Goal: Book appointment/travel/reservation

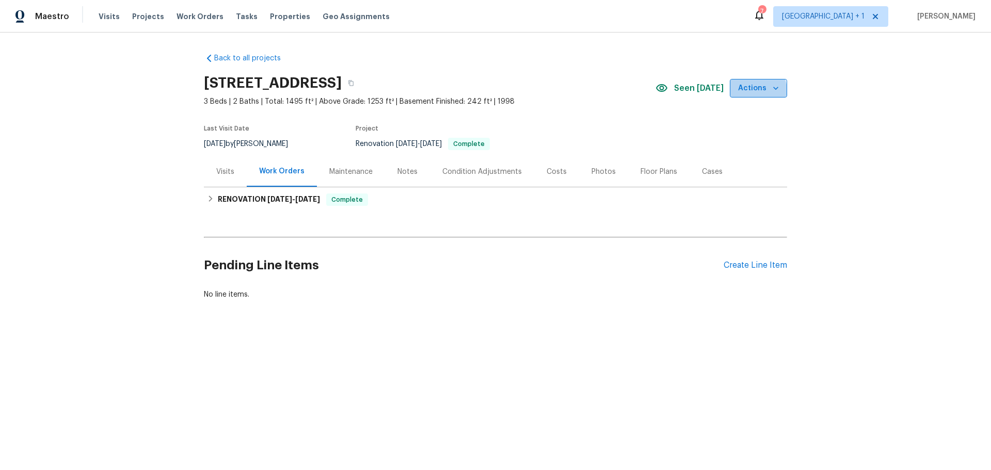
click at [753, 91] on span "Actions" at bounding box center [758, 88] width 41 height 13
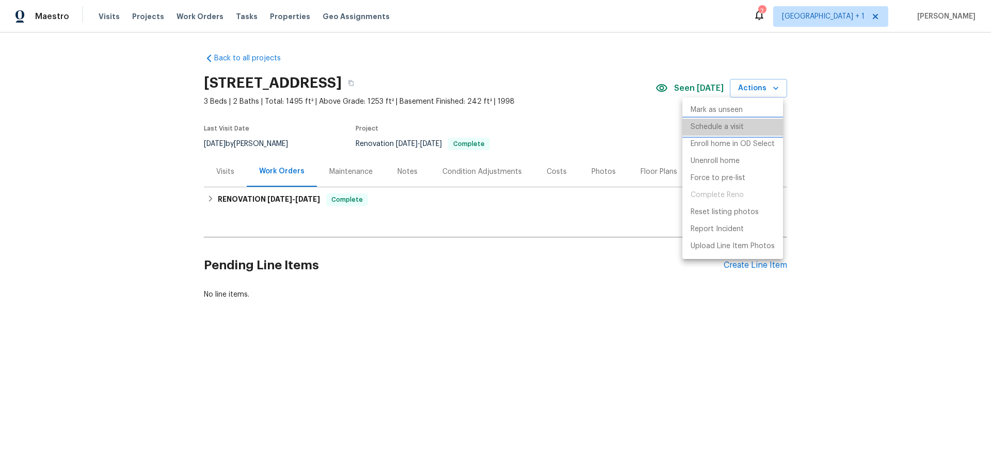
click at [745, 126] on li "Schedule a visit" at bounding box center [732, 127] width 101 height 17
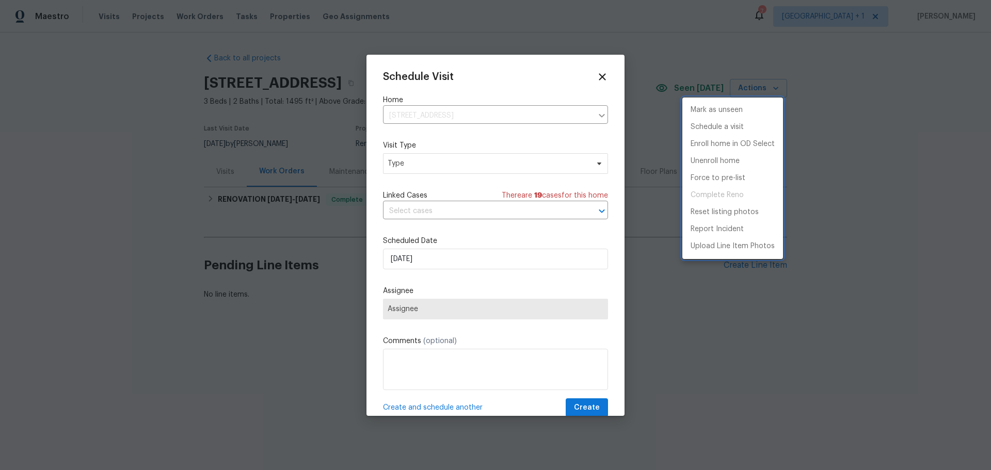
click at [506, 160] on div at bounding box center [495, 235] width 991 height 470
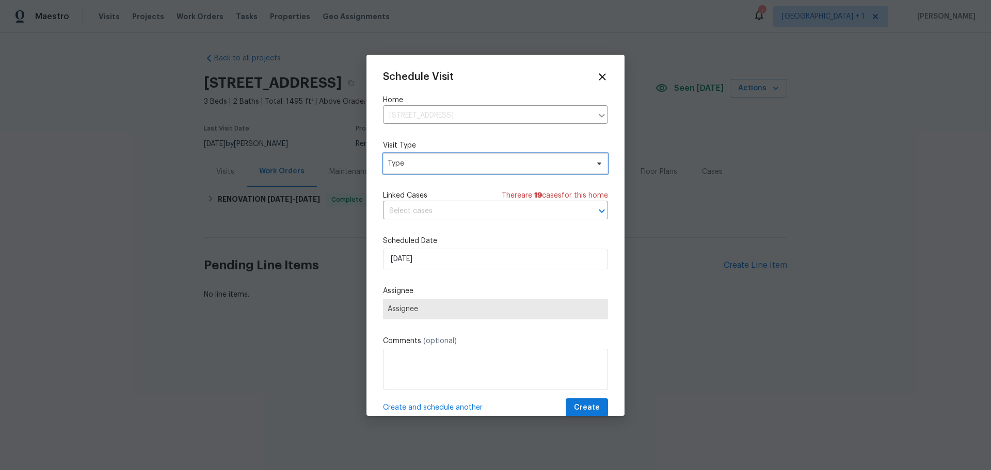
click at [506, 160] on span "Type" at bounding box center [488, 163] width 201 height 10
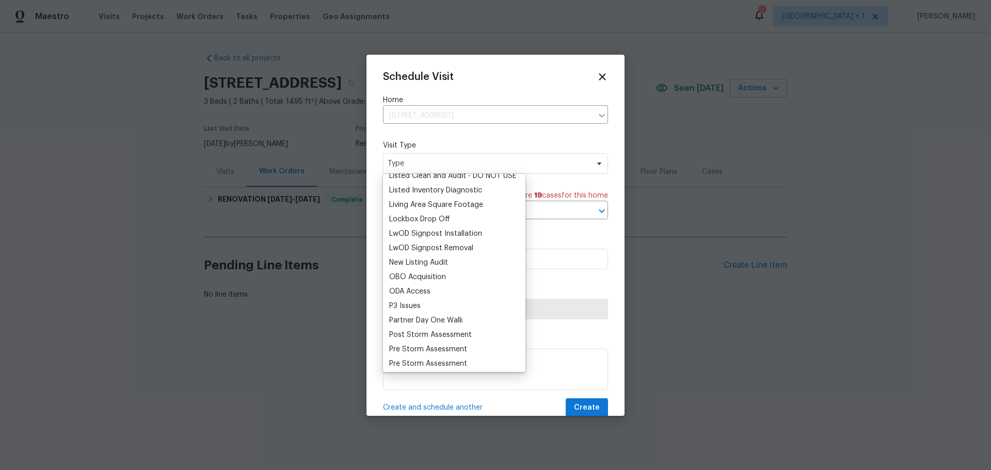
scroll to position [516, 0]
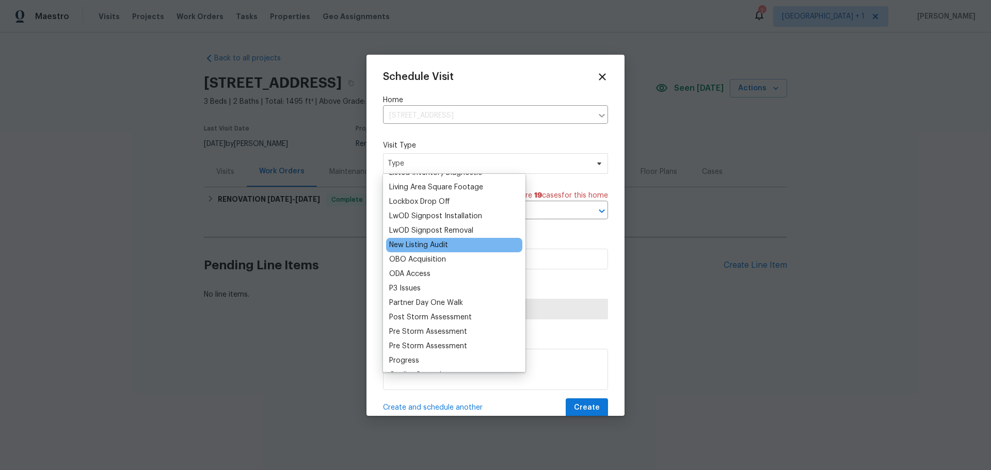
click at [415, 248] on div "New Listing Audit" at bounding box center [418, 245] width 59 height 10
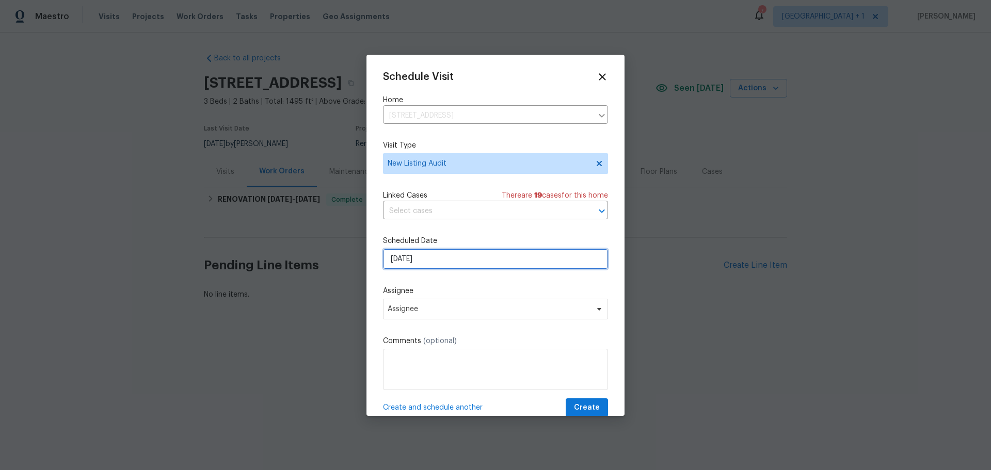
click at [417, 258] on input "9/16/2025" at bounding box center [495, 259] width 225 height 21
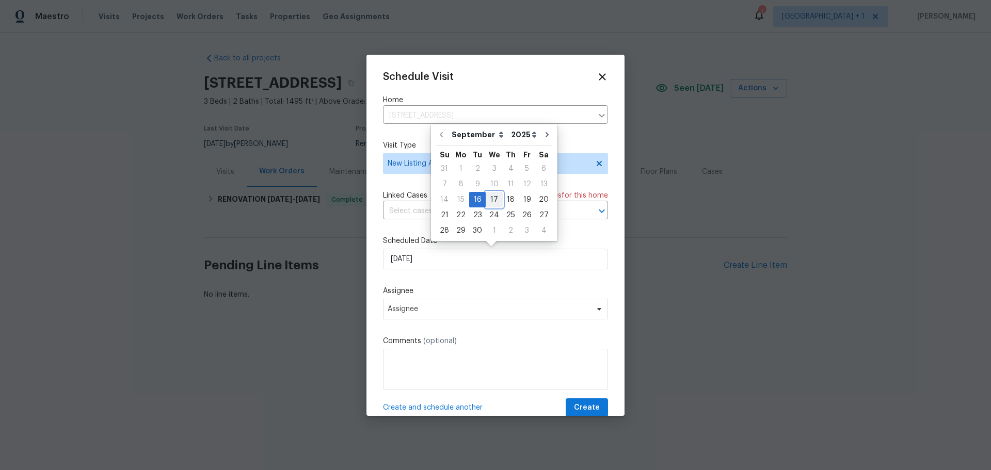
click at [488, 199] on div "17" at bounding box center [494, 199] width 17 height 14
type input "9/17/2025"
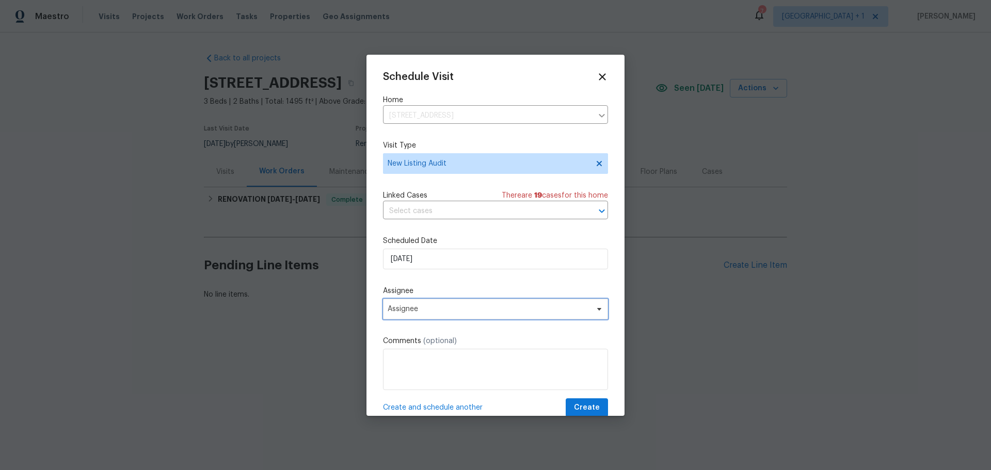
click at [510, 309] on span "Assignee" at bounding box center [489, 309] width 202 height 8
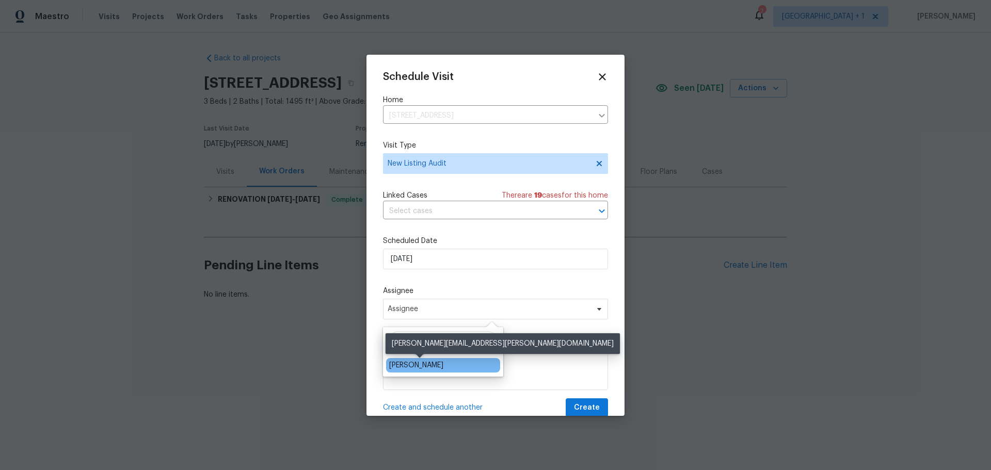
type input "Jeremy"
click at [436, 369] on div "[PERSON_NAME]" at bounding box center [416, 365] width 54 height 10
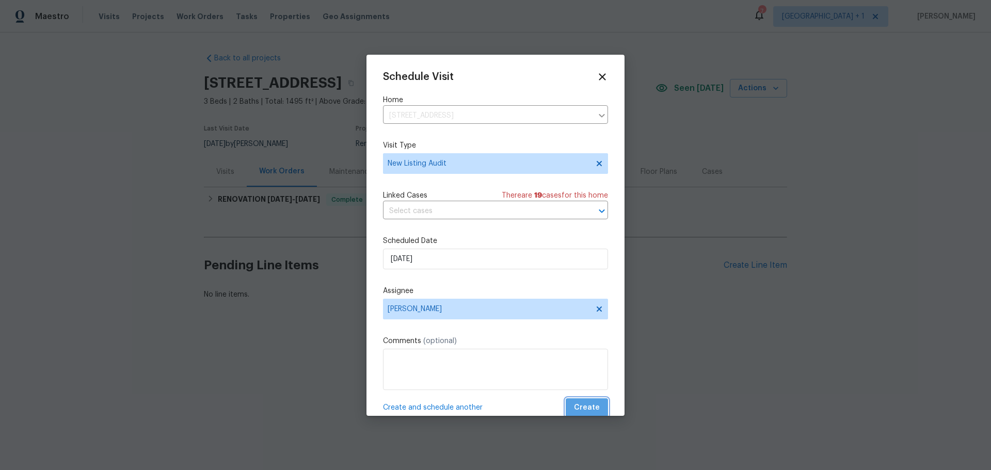
click at [584, 406] on span "Create" at bounding box center [587, 407] width 26 height 13
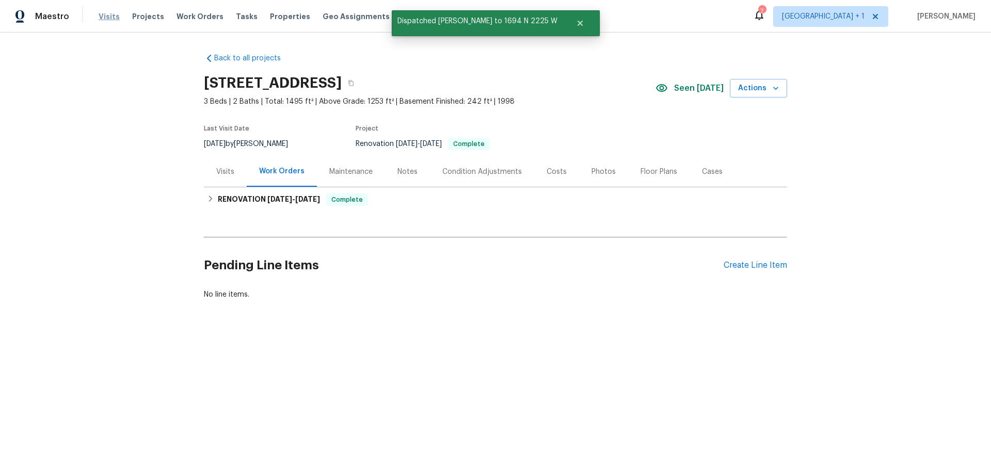
click at [108, 21] on span "Visits" at bounding box center [109, 16] width 21 height 10
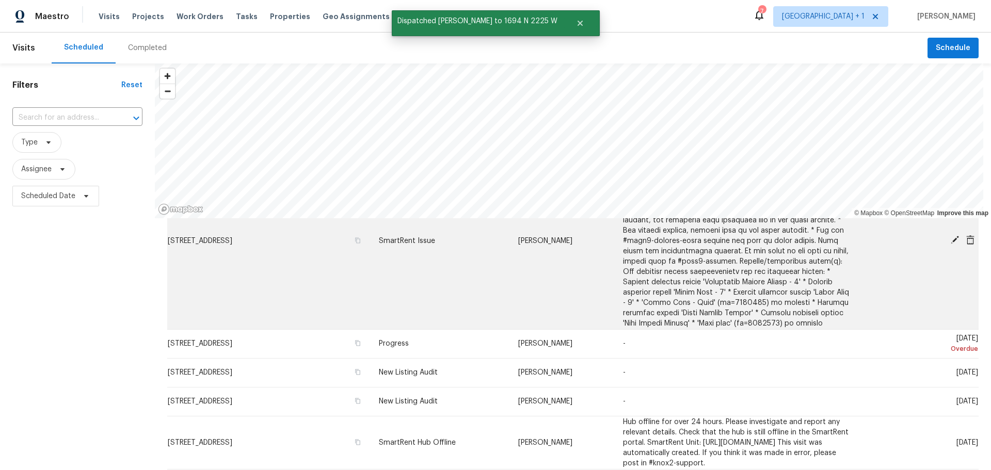
scroll to position [103, 0]
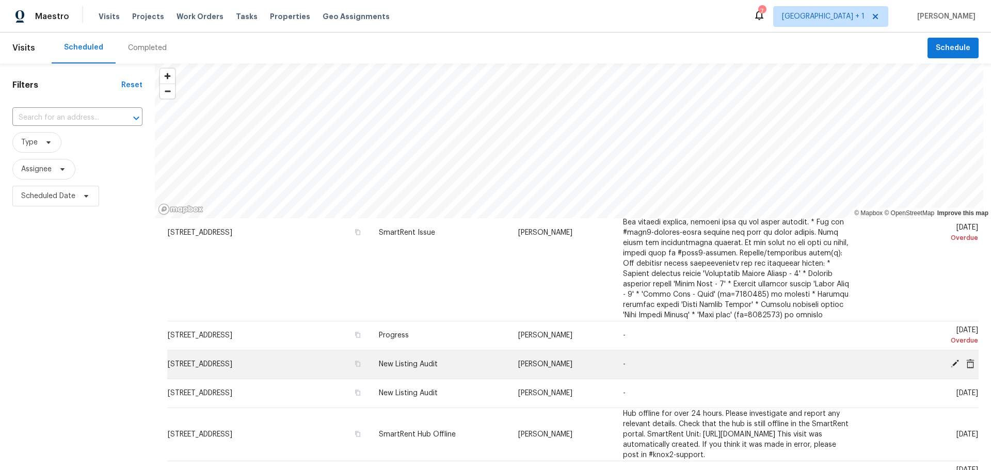
click at [951, 363] on icon at bounding box center [955, 364] width 8 height 8
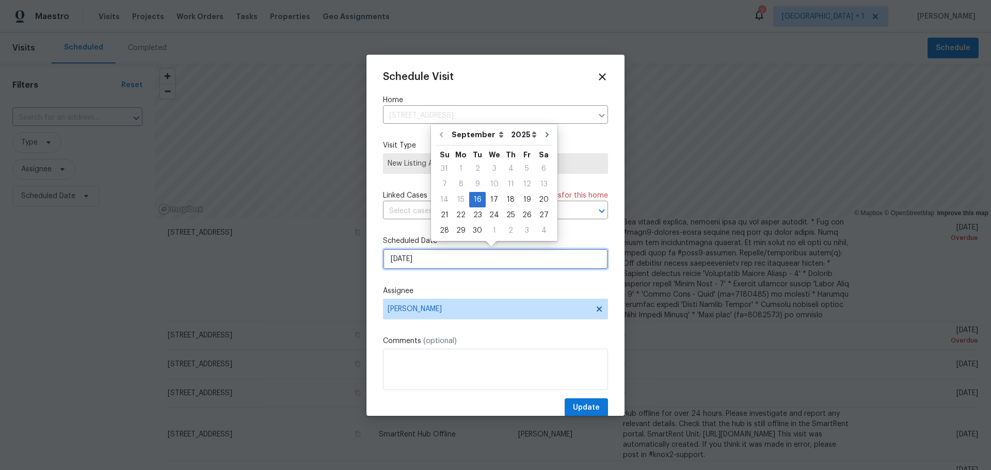
click at [413, 260] on input "9/16/2025" at bounding box center [495, 259] width 225 height 21
click at [494, 197] on div "17" at bounding box center [494, 199] width 17 height 14
type input "9/17/2025"
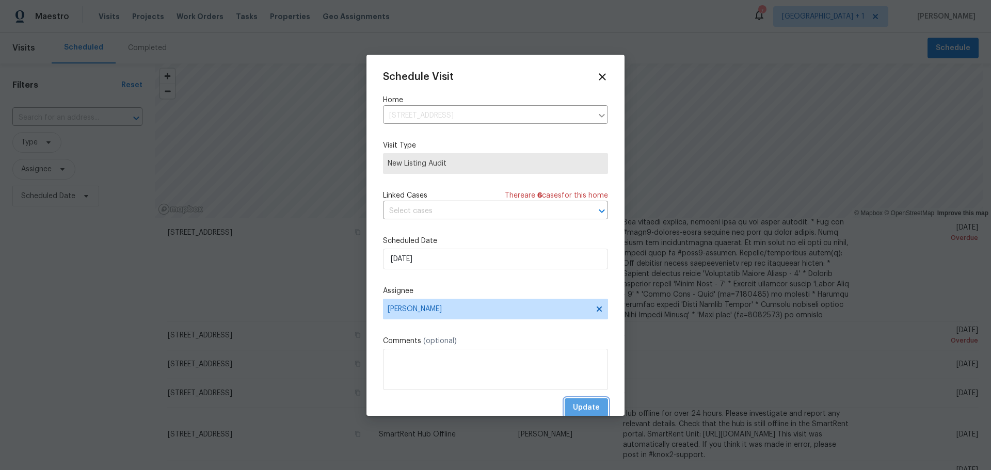
click at [588, 403] on span "Update" at bounding box center [586, 407] width 27 height 13
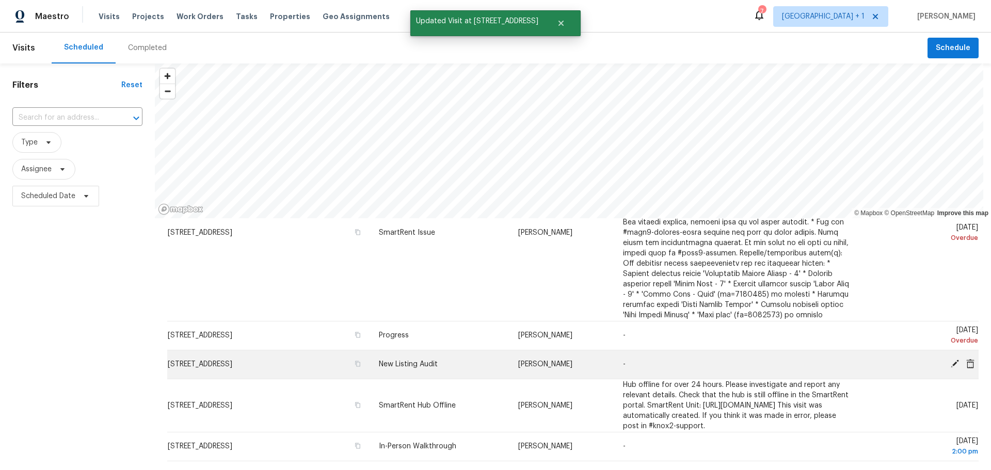
click at [950, 361] on icon at bounding box center [954, 363] width 9 height 9
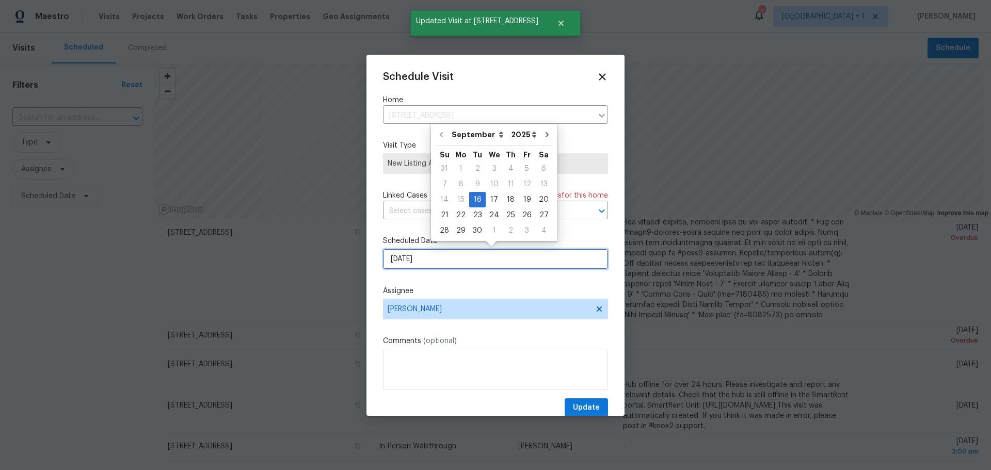
click at [473, 266] on input "9/16/2025" at bounding box center [495, 259] width 225 height 21
click at [488, 201] on div "17" at bounding box center [494, 199] width 17 height 14
type input "9/17/2025"
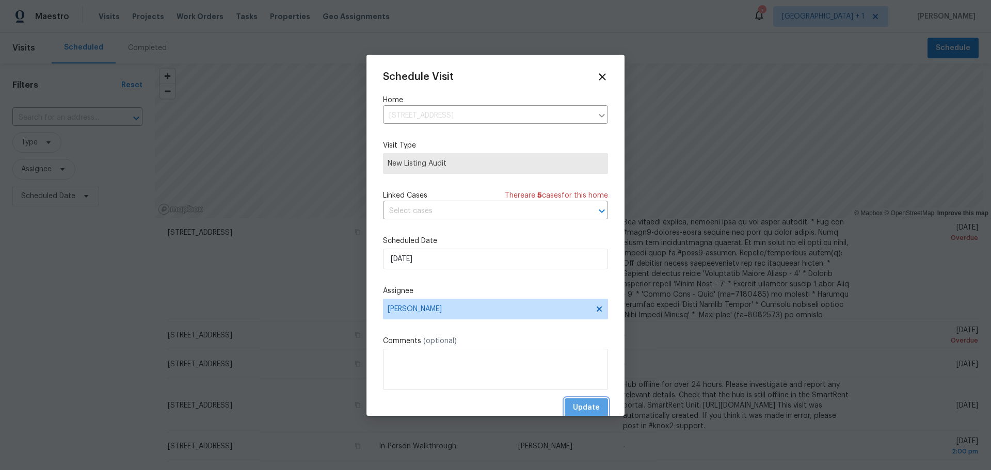
click at [583, 410] on span "Update" at bounding box center [586, 407] width 27 height 13
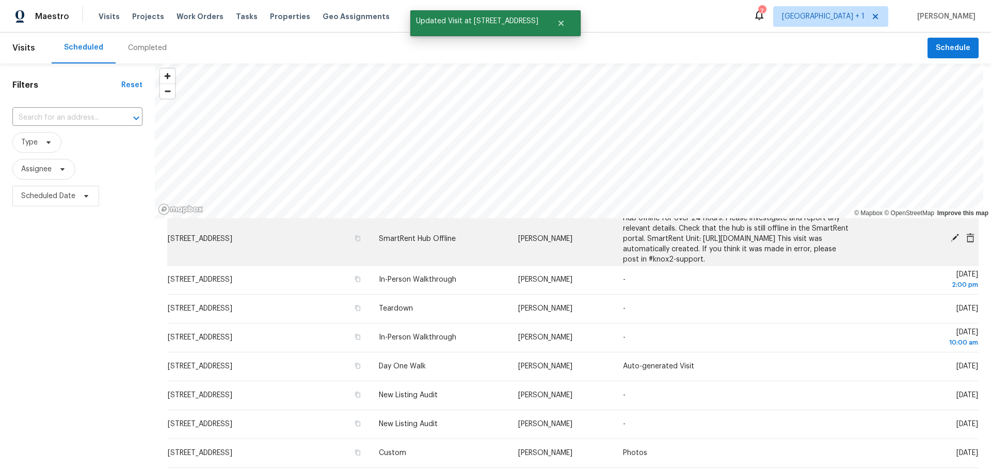
scroll to position [258, 0]
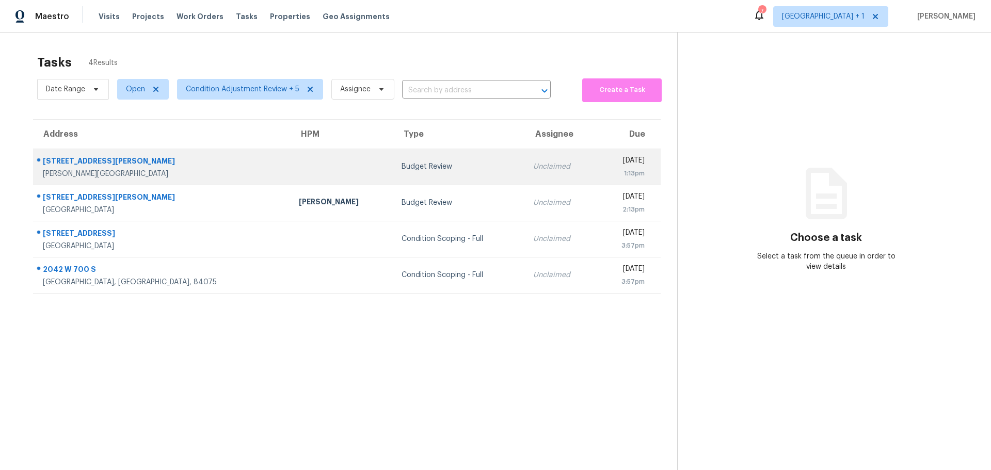
click at [175, 171] on div "[PERSON_NAME][GEOGRAPHIC_DATA]" at bounding box center [162, 174] width 239 height 10
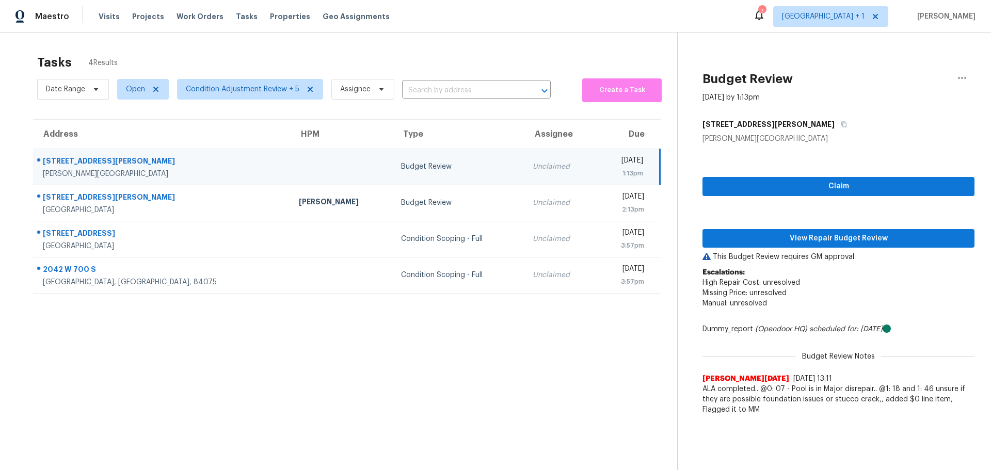
click at [808, 171] on div "Claim View Repair Budget Review This Budget Review requires GM approval Escalat…" at bounding box center [838, 282] width 272 height 276
drag, startPoint x: 807, startPoint y: 175, endPoint x: 792, endPoint y: 183, distance: 16.8
click at [802, 178] on div "Claim View Repair Budget Review This Budget Review requires GM approval Escalat…" at bounding box center [838, 282] width 272 height 276
drag, startPoint x: 792, startPoint y: 183, endPoint x: 747, endPoint y: 196, distance: 46.7
click at [783, 185] on span "Claim" at bounding box center [838, 186] width 255 height 13
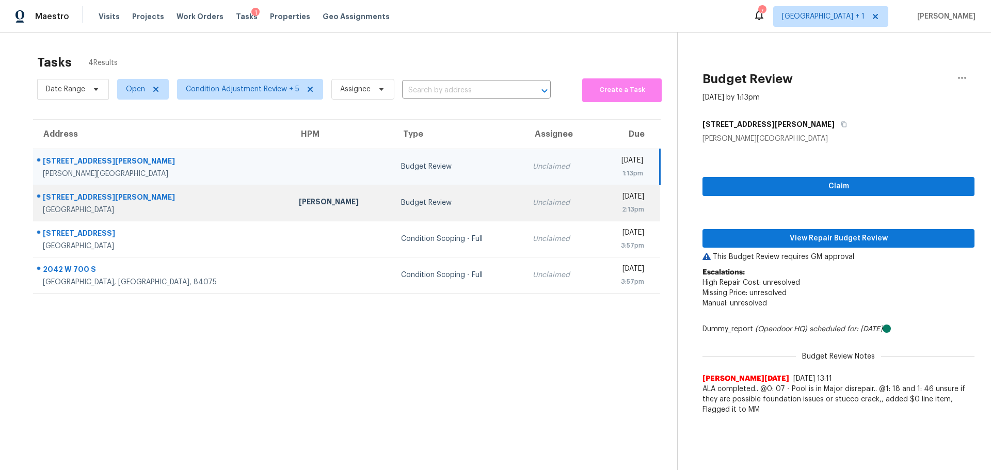
click at [160, 200] on div "[STREET_ADDRESS][PERSON_NAME]" at bounding box center [162, 198] width 239 height 13
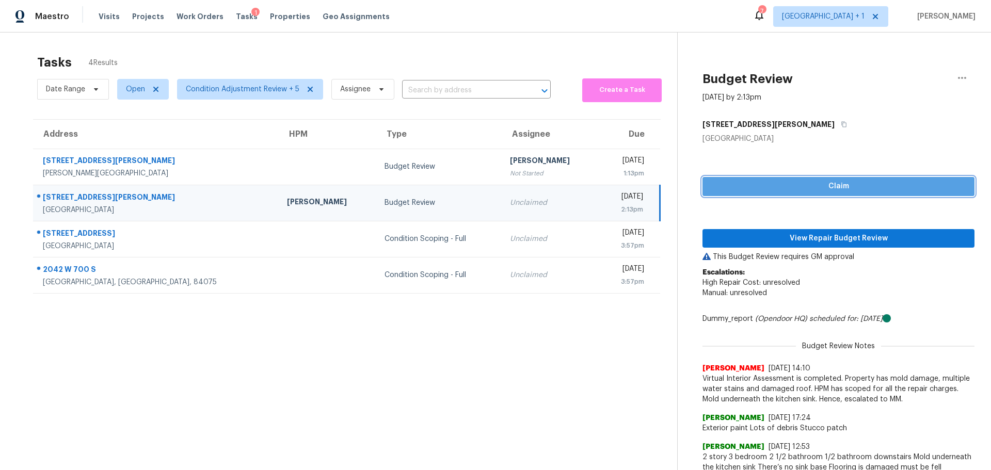
click at [753, 183] on span "Claim" at bounding box center [838, 186] width 255 height 13
